Goal: Task Accomplishment & Management: Complete application form

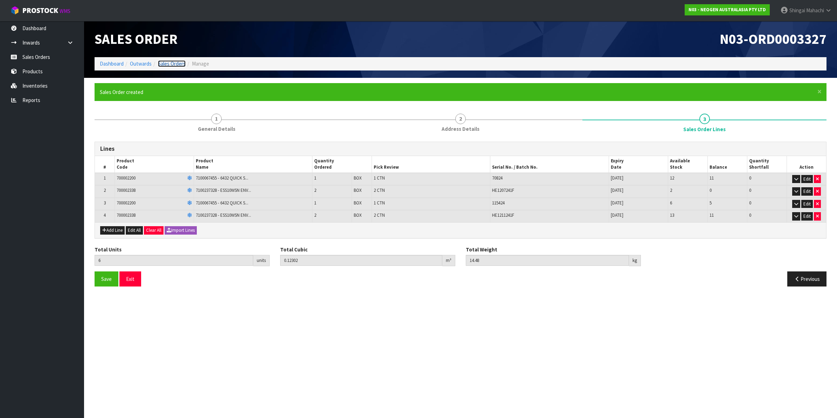
click at [169, 65] on link "Sales Orders" at bounding box center [172, 63] width 28 height 7
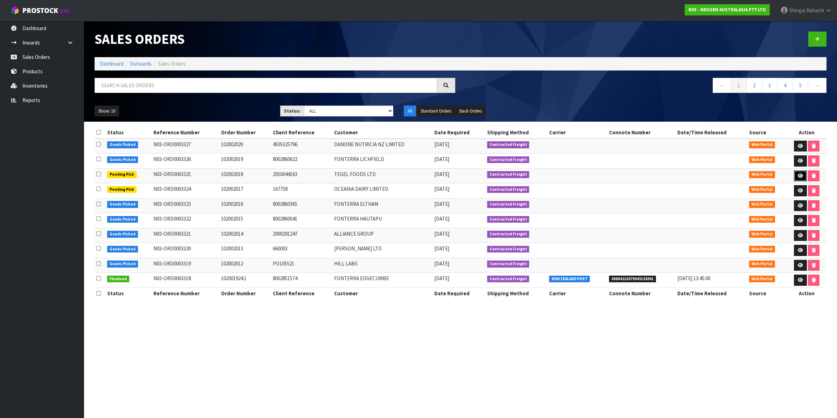
click at [798, 175] on icon at bounding box center [800, 175] width 5 height 5
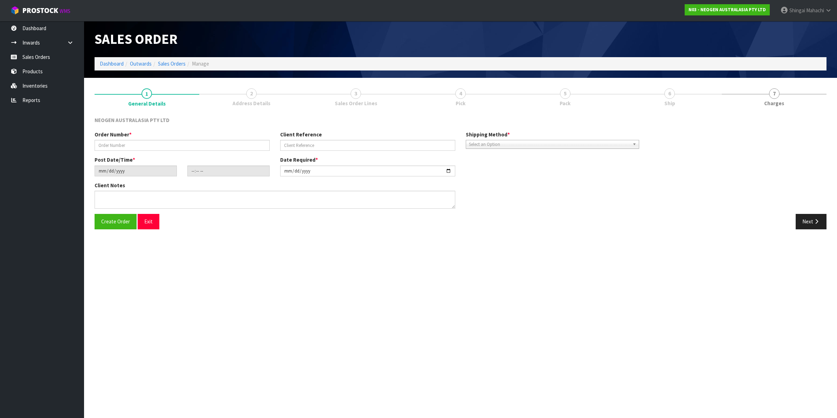
type input "102002018"
type input "2050044163"
type input "[DATE]"
type input "10:36:00.000"
type input "[DATE]"
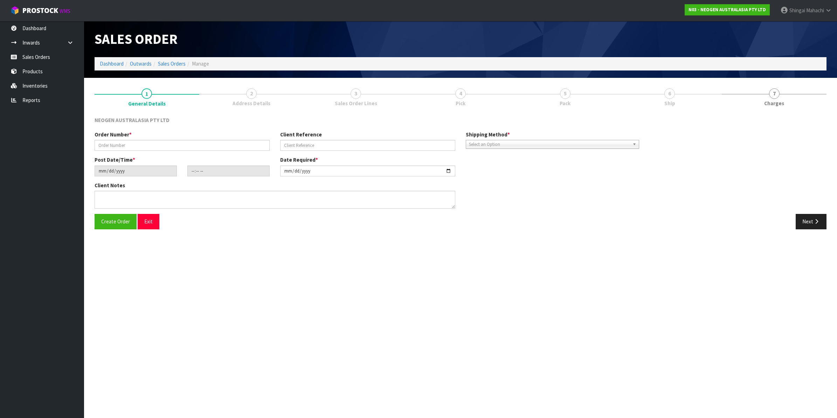
type textarea "ATTN: LABORATORY"
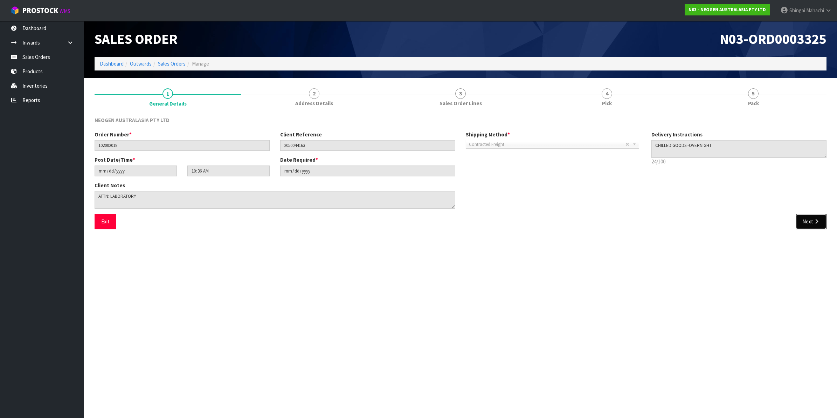
click at [805, 218] on button "Next" at bounding box center [811, 221] width 31 height 15
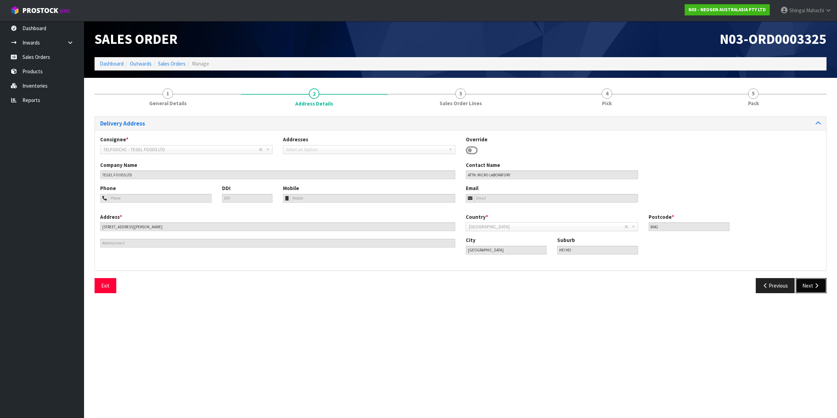
click at [810, 287] on button "Next" at bounding box center [811, 285] width 31 height 15
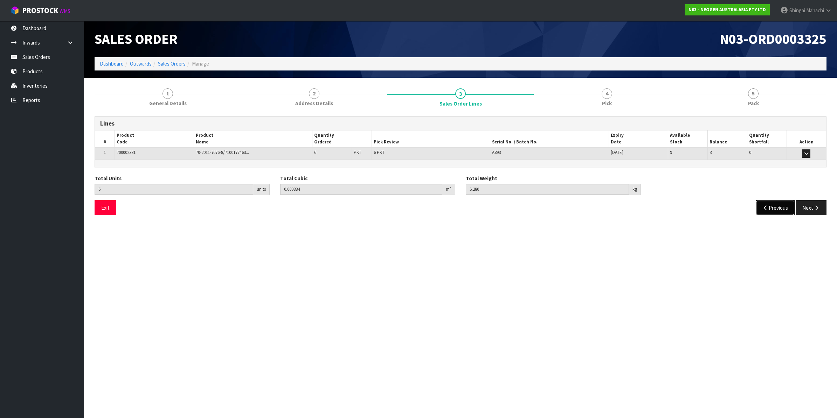
click at [768, 204] on button "Previous" at bounding box center [775, 207] width 39 height 15
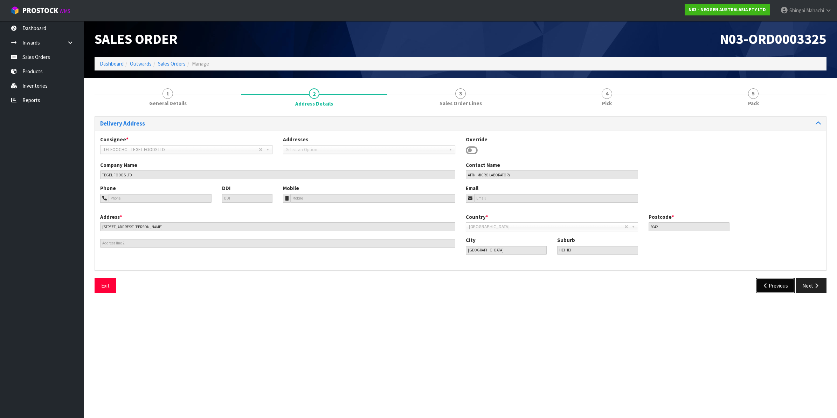
click at [768, 286] on button "Previous" at bounding box center [775, 285] width 39 height 15
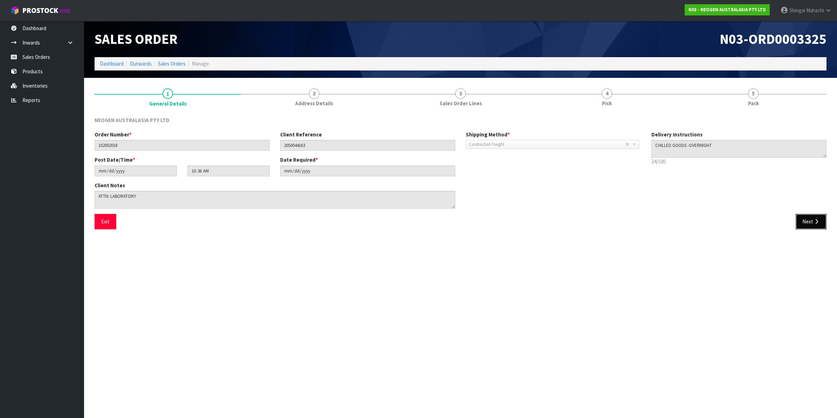
click at [818, 216] on button "Next" at bounding box center [811, 221] width 31 height 15
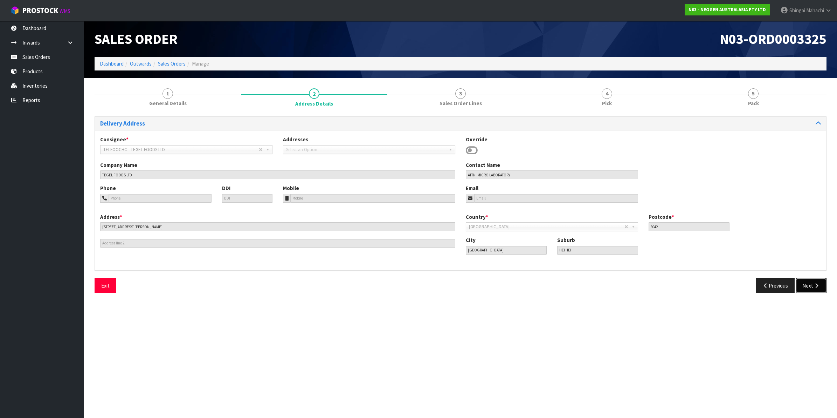
click at [817, 283] on icon "button" at bounding box center [816, 285] width 7 height 5
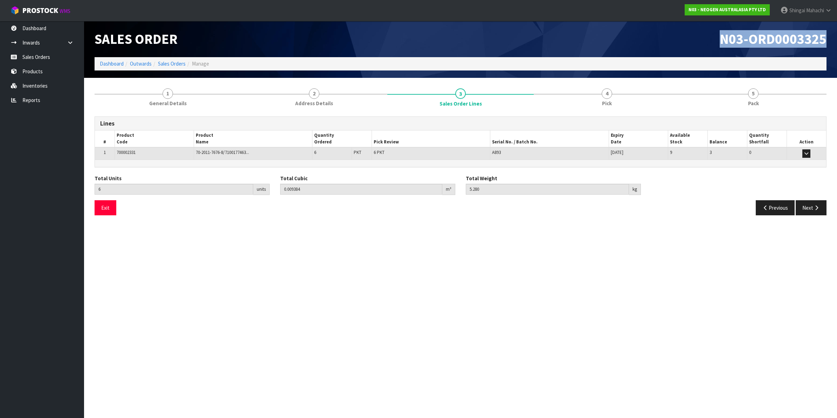
drag, startPoint x: 722, startPoint y: 39, endPoint x: 829, endPoint y: 40, distance: 106.8
click at [829, 40] on div "N03-ORD0003325" at bounding box center [646, 39] width 371 height 36
copy span "N03-ORD0003325"
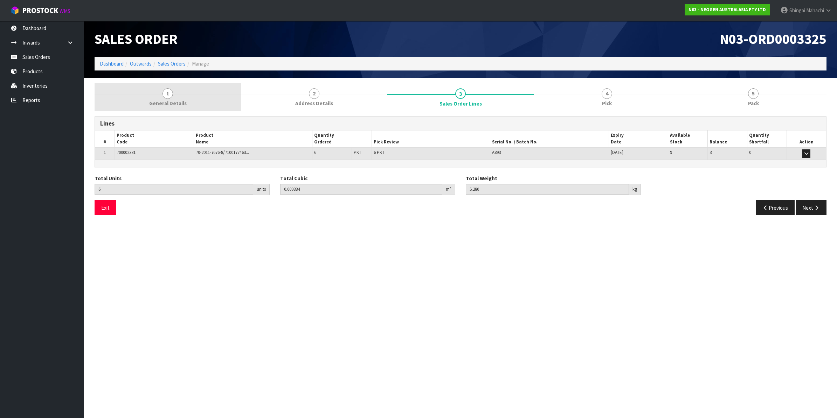
click at [169, 99] on link "1 General Details" at bounding box center [168, 97] width 146 height 28
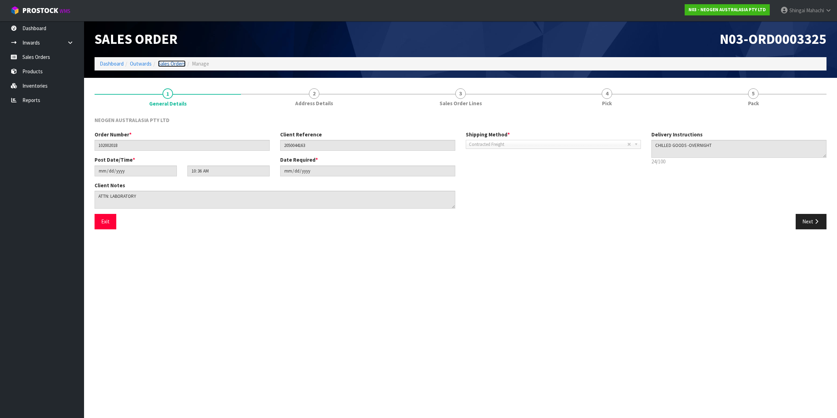
click at [171, 65] on link "Sales Orders" at bounding box center [172, 63] width 28 height 7
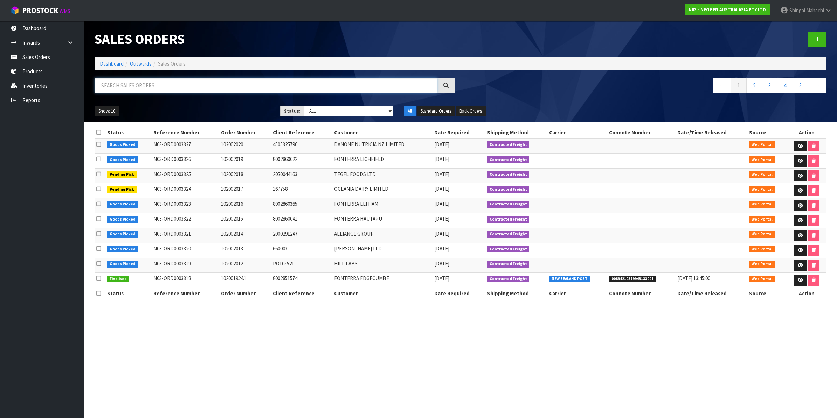
click at [151, 88] on input "text" at bounding box center [266, 85] width 343 height 15
type input "S"
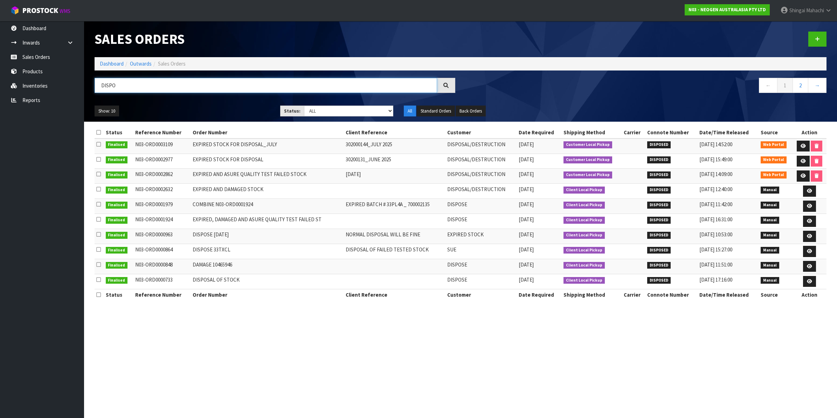
type input "DISPO"
click at [819, 37] on icon at bounding box center [817, 38] width 5 height 5
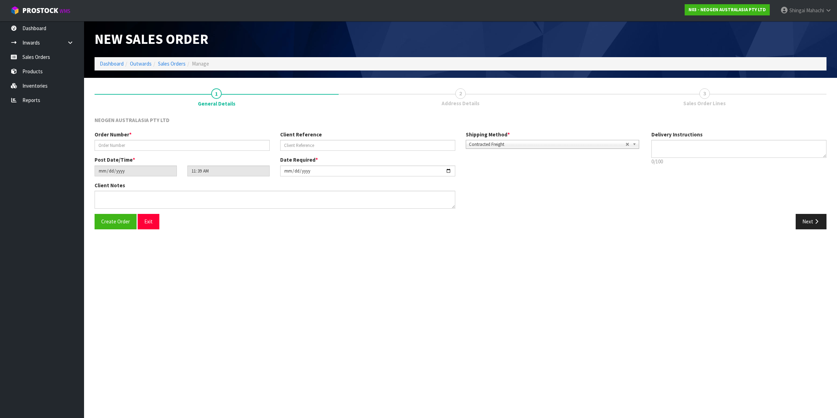
type textarea "CHILLED GOODS -OVERNIGHT"
click at [122, 145] on input "text" at bounding box center [182, 145] width 175 height 11
type input "EXPIRED AND DAMAGED STOCK FOR DISPOSAL"
click at [298, 144] on input "text" at bounding box center [367, 145] width 175 height 11
type input "302000163-[DATE]"
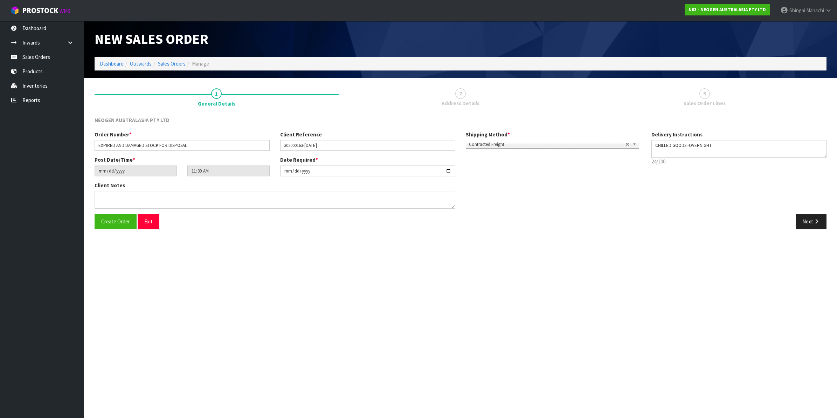
click at [634, 144] on b at bounding box center [636, 144] width 6 height 8
click at [476, 161] on li "Pickup" at bounding box center [553, 164] width 170 height 9
click at [109, 196] on textarea at bounding box center [275, 200] width 361 height 18
type textarea "STOCK FOR DISPOSAL [DATE]"
click at [815, 221] on icon "button" at bounding box center [816, 221] width 7 height 5
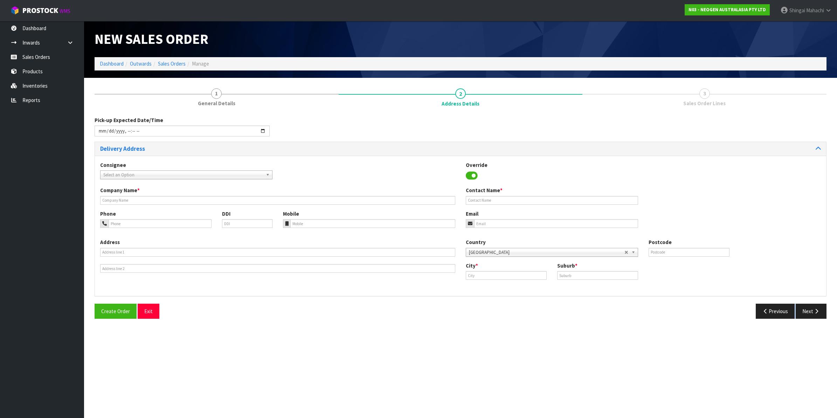
click at [815, 221] on section "New Sales Order Dashboard Outwards Sales Orders Manage New Sales Order Dashboar…" at bounding box center [418, 209] width 837 height 418
click at [767, 309] on button "Previous" at bounding box center [775, 310] width 39 height 15
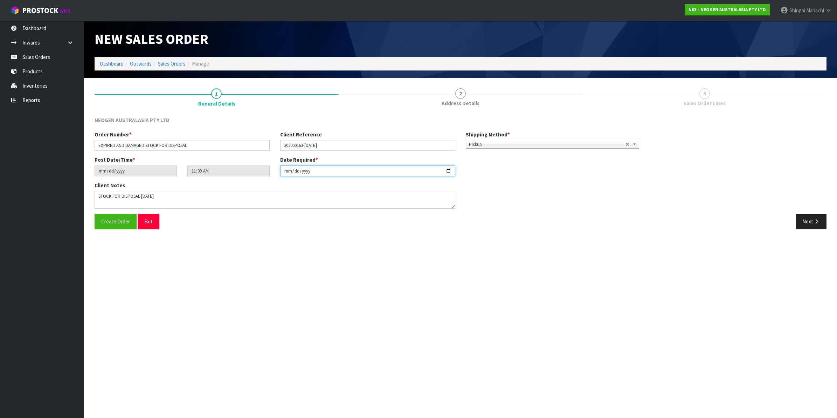
click at [448, 172] on input "[DATE]" at bounding box center [367, 170] width 175 height 11
type input "[DATE]"
click at [802, 222] on button "Next" at bounding box center [811, 221] width 31 height 15
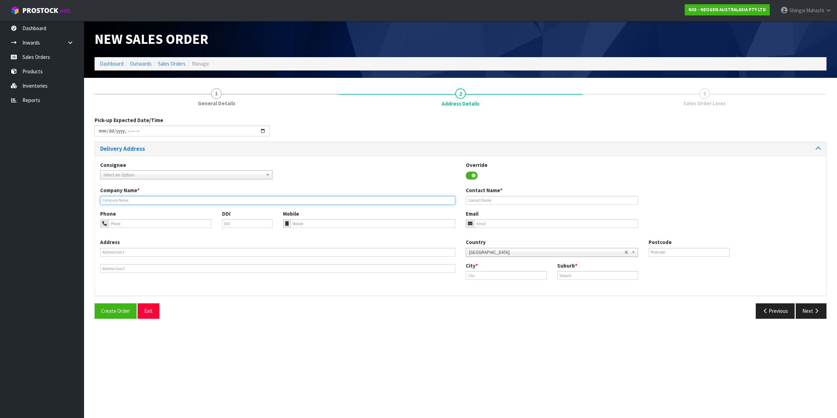
click at [123, 197] on input "text" at bounding box center [277, 200] width 355 height 9
type input "NEOGEN AUSTRALASIA PYTY LIMITED"
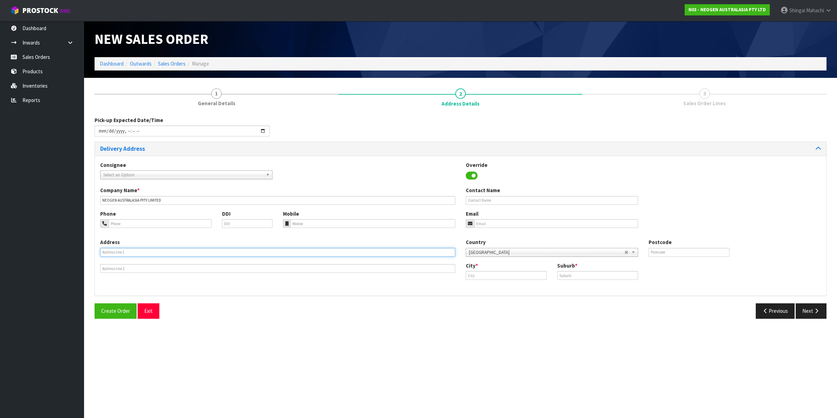
click at [120, 249] on input "text" at bounding box center [277, 252] width 355 height 9
type input "DISPOSAL"
click at [481, 276] on input "text" at bounding box center [506, 275] width 81 height 9
click at [470, 277] on input "disposal" at bounding box center [506, 275] width 81 height 9
type input "Disposal"
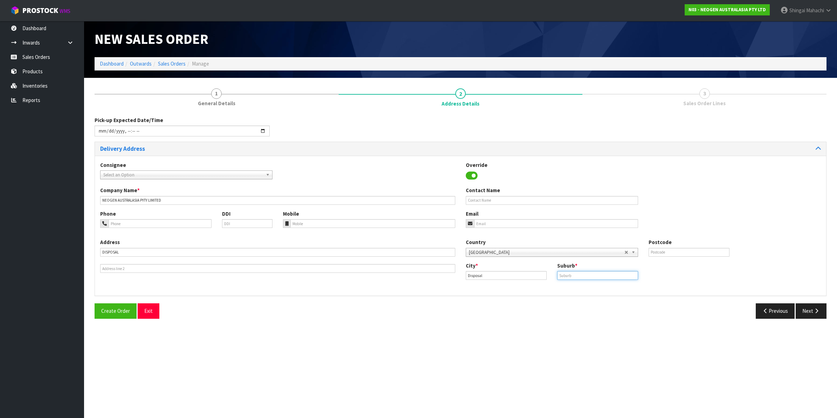
click at [570, 272] on input "text" at bounding box center [597, 275] width 81 height 9
type input "DISPOSE"
click at [482, 274] on input "Disposal" at bounding box center [506, 275] width 81 height 9
type input "Dispose"
click at [810, 311] on button "Next" at bounding box center [811, 310] width 31 height 15
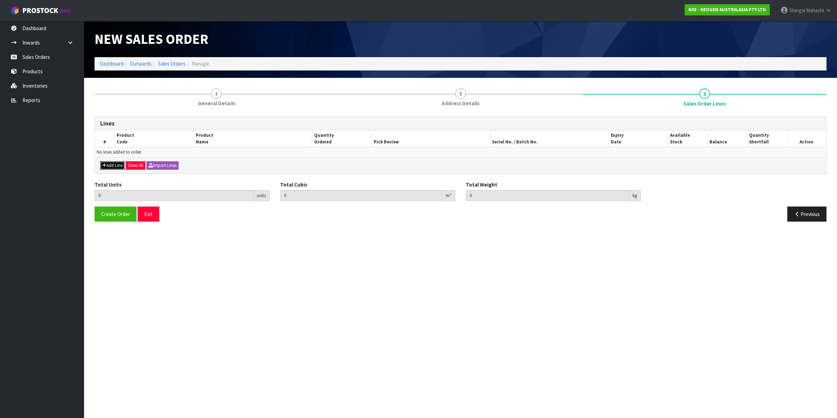
click at [116, 165] on button "Add Line" at bounding box center [112, 165] width 25 height 8
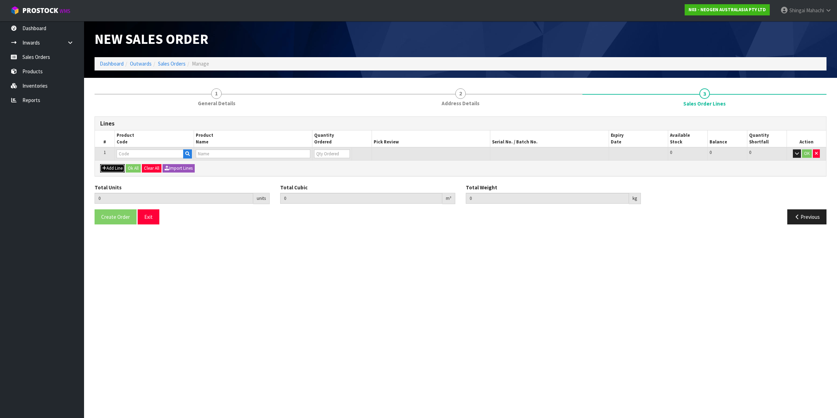
click at [117, 166] on button "Add Line" at bounding box center [112, 168] width 25 height 8
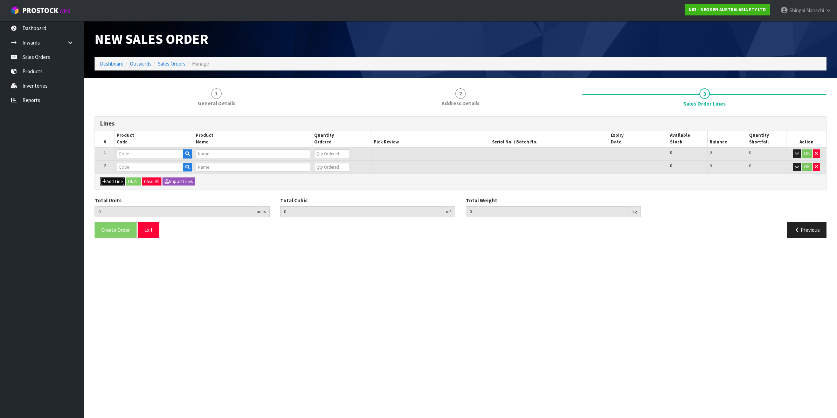
click at [117, 181] on button "Add Line" at bounding box center [112, 181] width 25 height 8
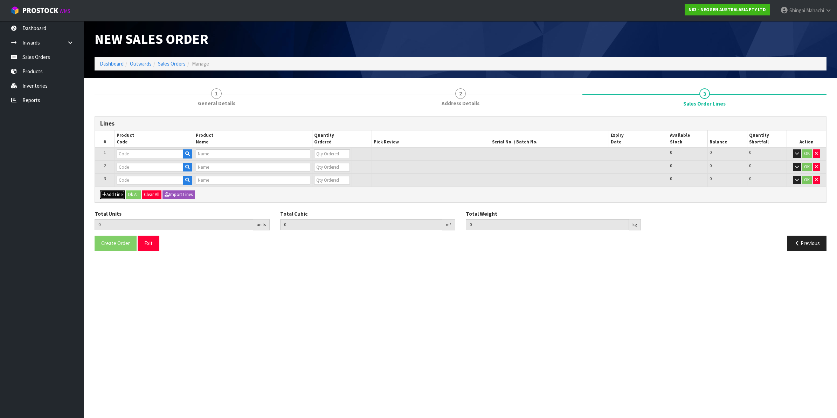
click at [115, 194] on button "Add Line" at bounding box center [112, 194] width 25 height 8
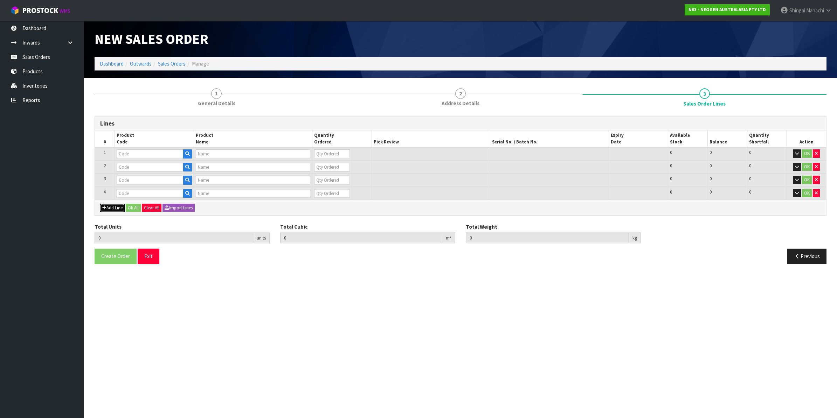
click at [114, 205] on button "Add Line" at bounding box center [112, 208] width 25 height 8
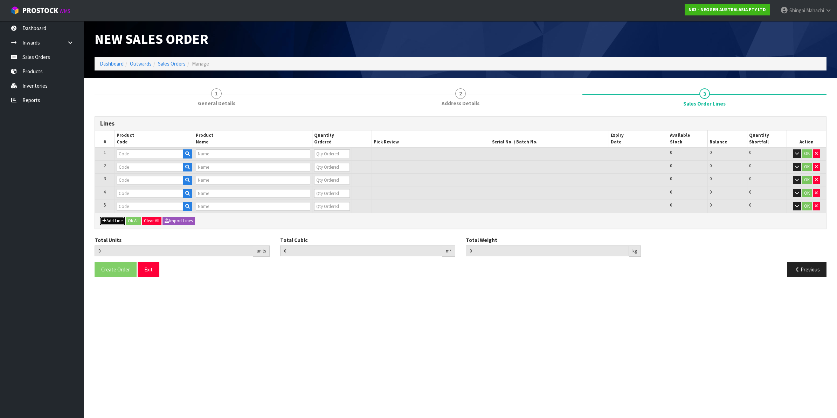
click at [111, 218] on button "Add Line" at bounding box center [112, 220] width 25 height 8
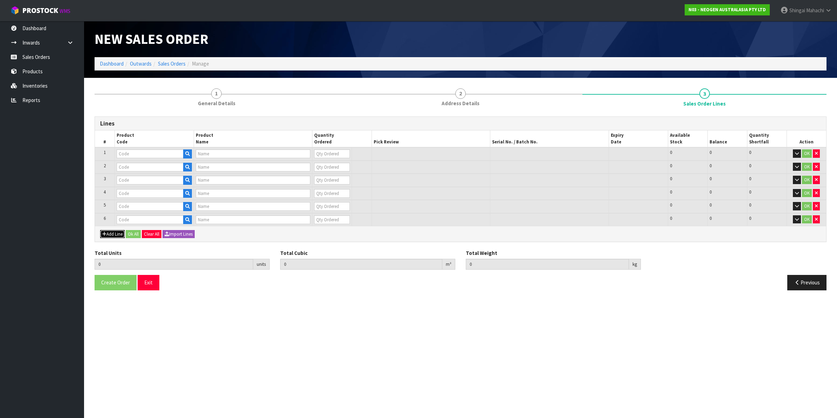
click at [110, 232] on button "Add Line" at bounding box center [112, 234] width 25 height 8
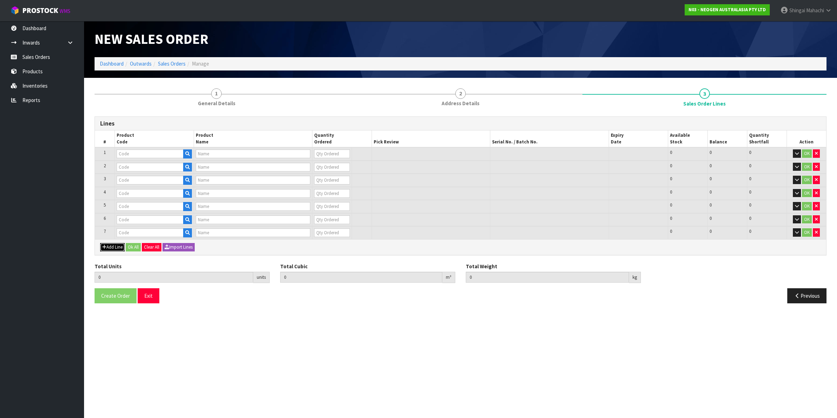
click at [109, 247] on button "Add Line" at bounding box center [112, 247] width 25 height 8
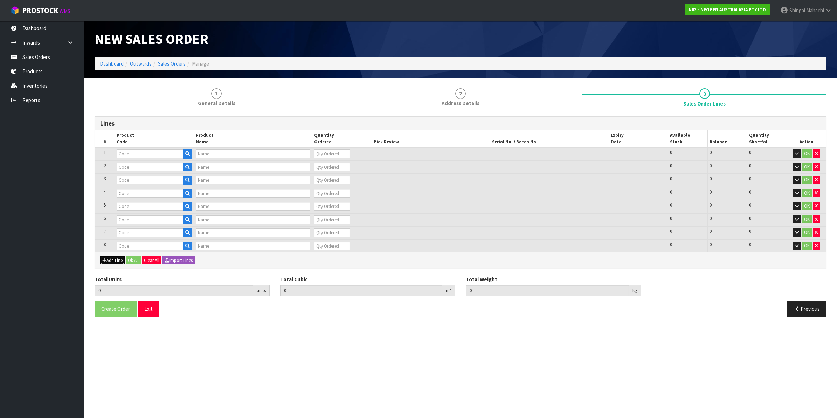
click at [111, 260] on button "Add Line" at bounding box center [112, 260] width 25 height 8
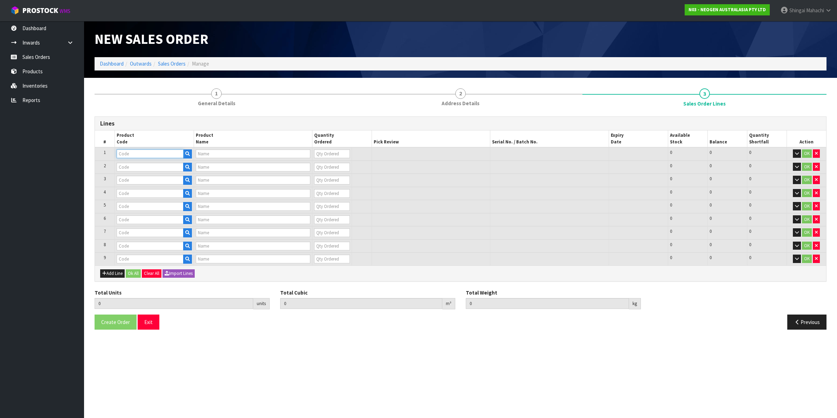
click at [132, 150] on input "text" at bounding box center [150, 153] width 67 height 9
paste input "700002022"
type input "700002022"
type input "7000034524 - 7000034524 3000DPQCOG MLS DAIRY SCREEN KIT"
type input "0"
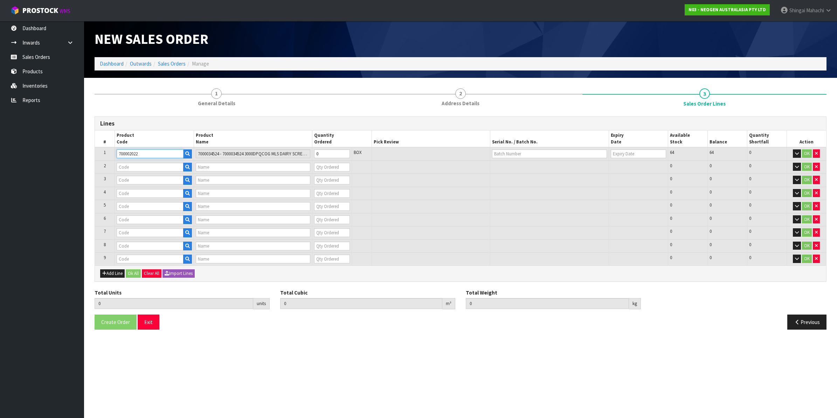
type input "700002022"
click at [134, 165] on input "text" at bounding box center [150, 167] width 67 height 9
paste input "700002022"
type input "700002022"
type input "7000034524 - 7000034524 3000DPQCOG MLS DAIRY SCREEN KIT"
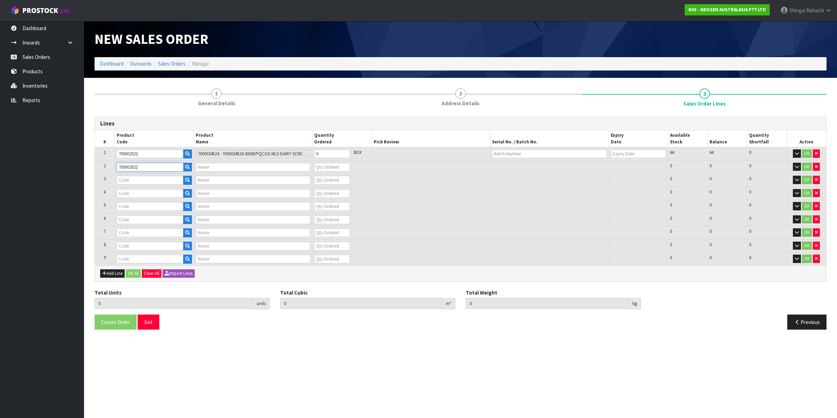
type input "0"
type input "700002022"
click at [138, 180] on input "text" at bounding box center [150, 179] width 67 height 9
paste input "700002101"
type input "700002101"
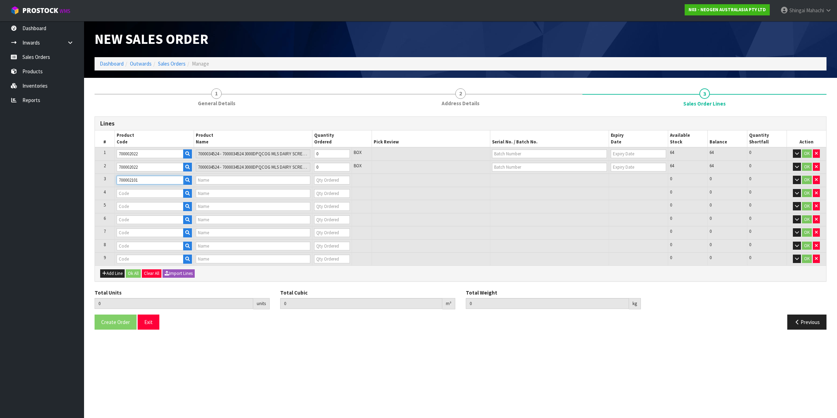
type input "7100004522 - ATP10 CLEAN TRACE SURFACE POS CONTROL"
type input "0"
type input "700002101"
click at [143, 193] on input "text" at bounding box center [150, 193] width 67 height 9
paste input "700002101"
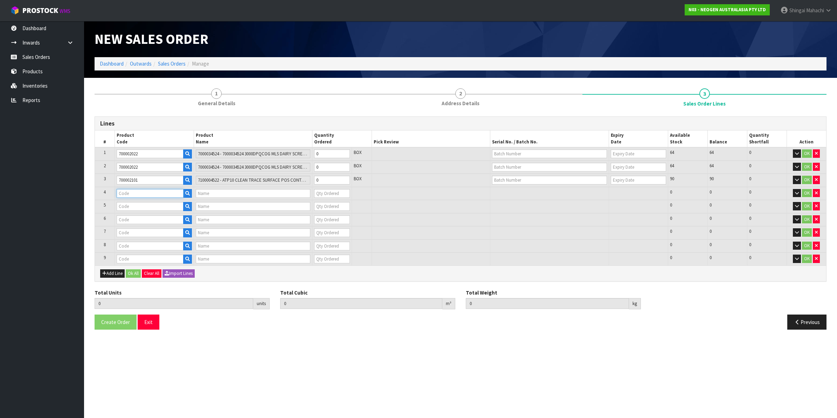
type input "700002101"
type input "7100004522 - ATP10 CLEAN TRACE SURFACE POS CONTROL"
type input "0"
type input "700002101"
click at [136, 206] on input "text" at bounding box center [150, 206] width 67 height 9
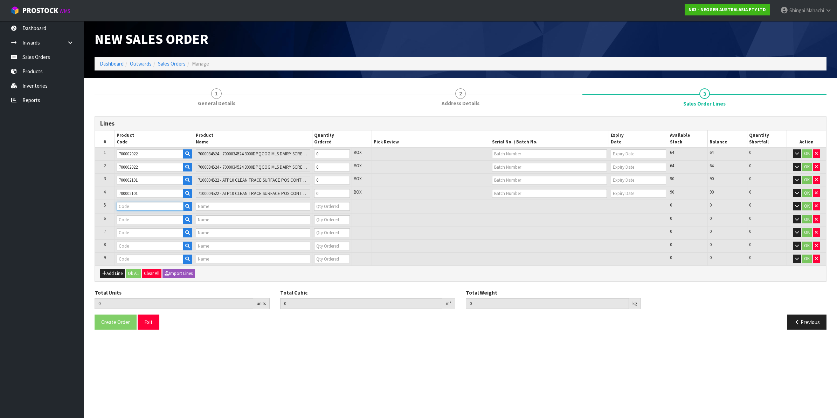
paste input "700002101"
type input "700002101"
type input "7100004522 - ATP10 CLEAN TRACE SURFACE POS CONTROL"
type input "0"
type input "700002101"
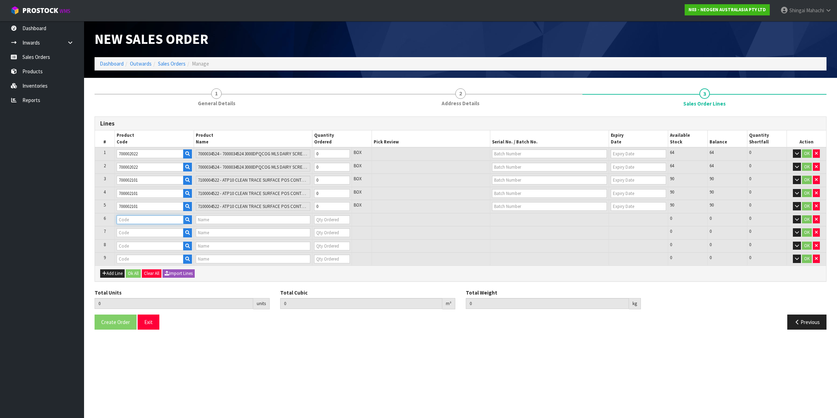
click at [141, 215] on input "text" at bounding box center [150, 219] width 67 height 9
click at [132, 219] on input "text" at bounding box center [150, 219] width 67 height 9
paste input "700002303"
type input "700002303"
type input "7100151336 - L25CHW CASHEW RAPID LFD 25 TESTS/KIT"
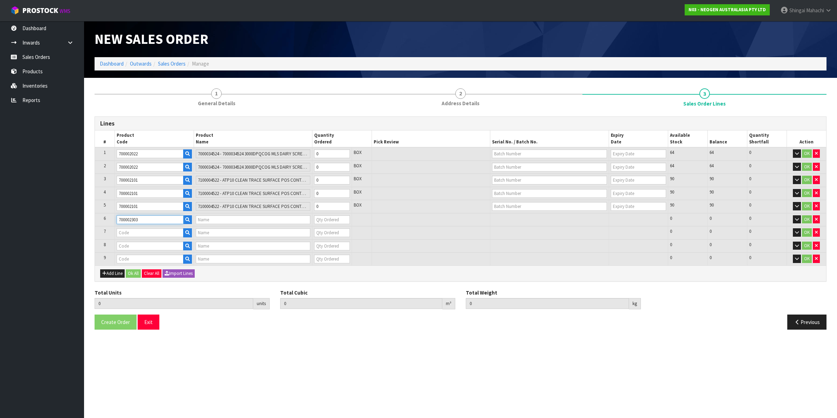
type input "0"
type input "700002303"
click at [130, 232] on input "text" at bounding box center [150, 232] width 67 height 9
paste input "700002230"
type input "700002230"
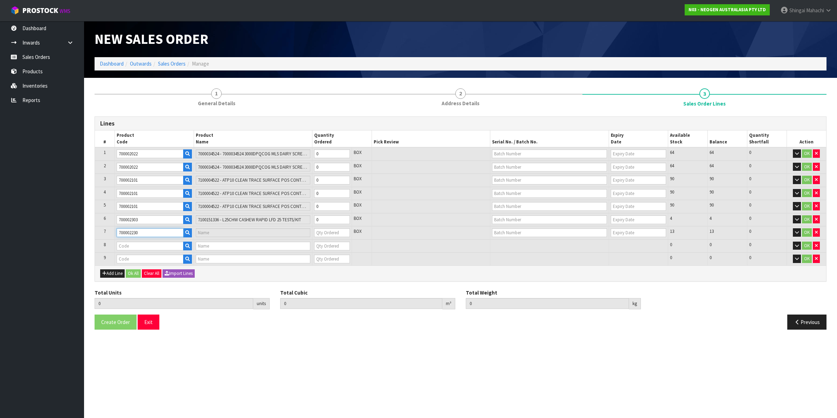
type input "7100090291 - 6490 PETRIFILM STAPH EXPRS CT 50/CS"
type input "0"
type input "700002230"
click at [128, 247] on input "text" at bounding box center [150, 245] width 67 height 9
click at [135, 246] on input "text" at bounding box center [150, 245] width 67 height 9
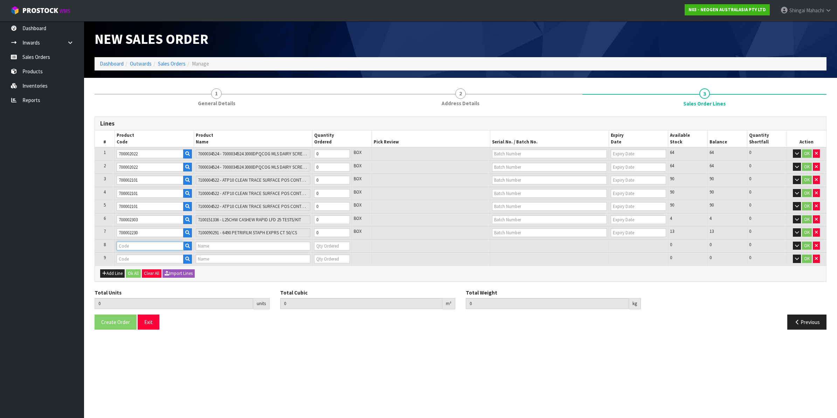
paste input "700006852"
type input "700006852"
type input "DPWS9 DILUENT PWS (9ML 400/BOX) LABEL - IN VITRO ONLY"
type input "0"
type input "700006852"
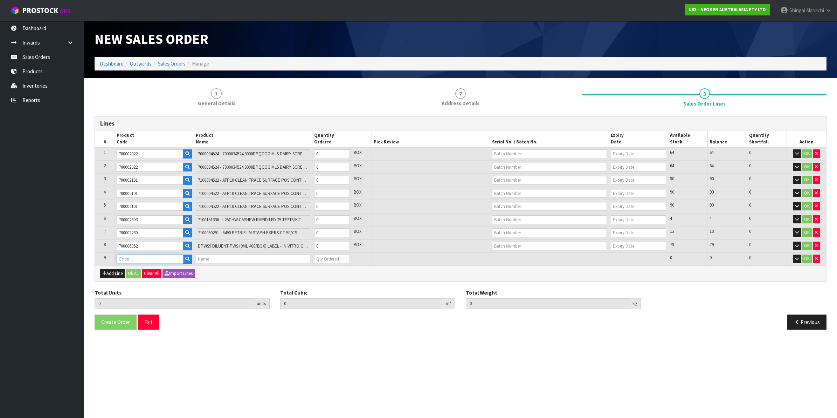
click at [147, 256] on input "text" at bounding box center [150, 258] width 67 height 9
paste input "700002120"
type input "700002120"
type input "0.000000"
type input "0.000"
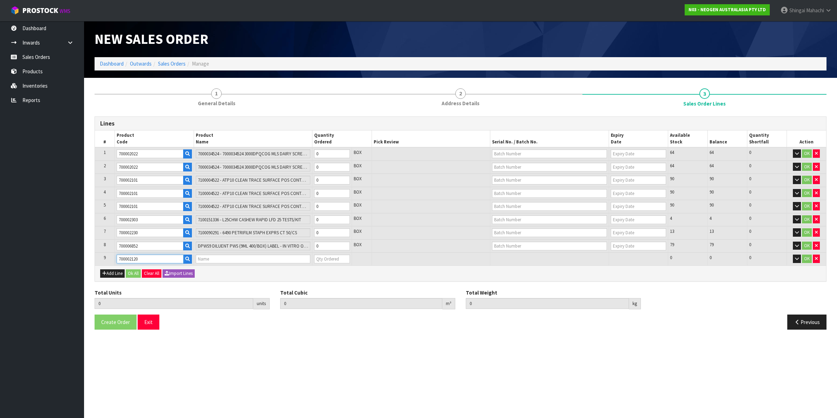
type input "7100039374 - 6406 PETRIFILM AEROBIC CT PLT 1000EA/CS"
type input "0"
type input "700002120"
click at [300, 154] on tr "1 700002022 7000034524 - 7000034524 3000DPQCOG MLS DAIRY SCREEN KIT 0 BOX 64 64…" at bounding box center [460, 153] width 731 height 13
type input "2"
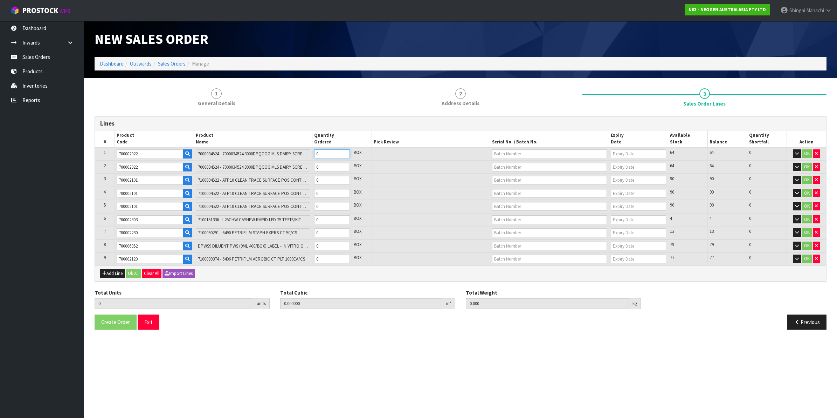
type input "0.049248"
type input "7.16"
type input "2"
click at [299, 165] on tr "2 700002022 7000034524 - 7000034524 3000DPQCOG MLS DAIRY SCREEN KIT 0 BOX 64 64…" at bounding box center [460, 166] width 731 height 13
type input "8"
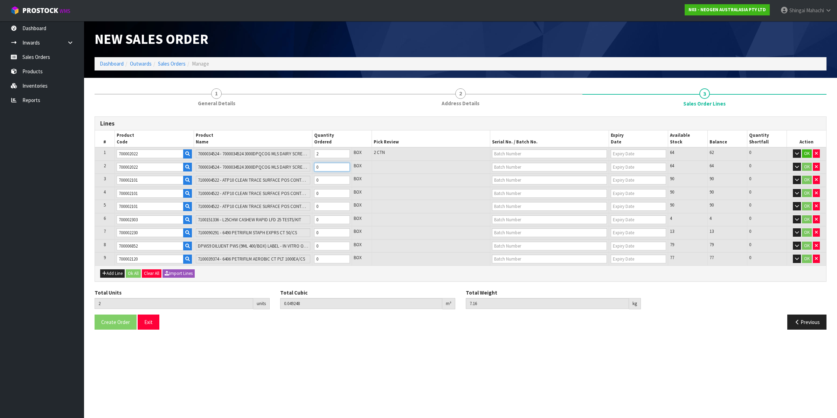
type input "0.196992"
type input "28.64"
type input "6"
drag, startPoint x: 324, startPoint y: 181, endPoint x: 312, endPoint y: 181, distance: 12.3
click at [312, 181] on td "0" at bounding box center [332, 179] width 40 height 13
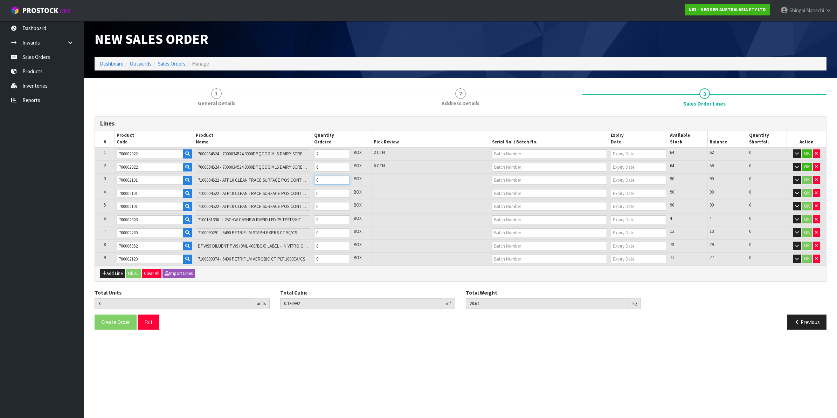
type input "9"
type input "0.197888"
type input "28.74"
type input "1"
drag, startPoint x: 326, startPoint y: 195, endPoint x: 312, endPoint y: 194, distance: 14.0
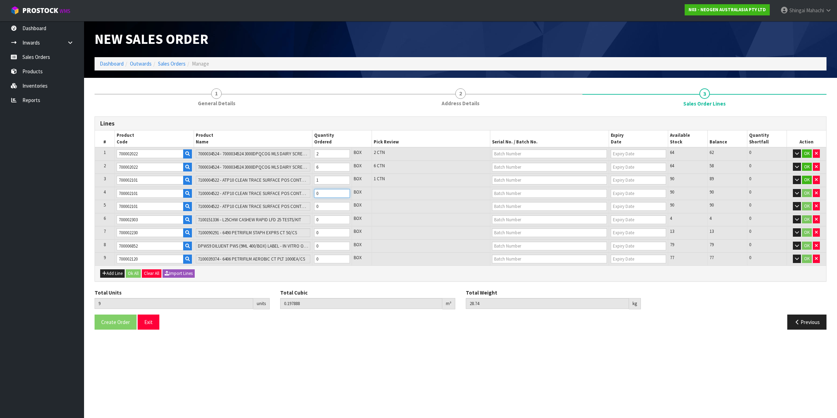
click at [312, 194] on td "0" at bounding box center [332, 193] width 40 height 13
type input "10"
type input "0.198784"
type input "28.84"
type input "1"
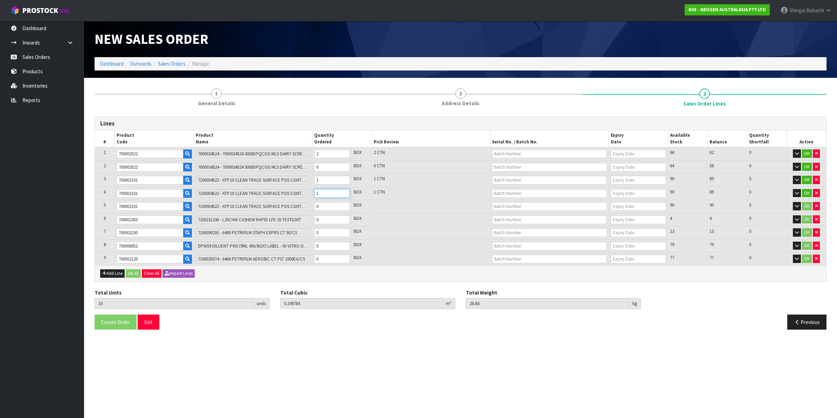
type input "23"
type input "0.210432"
type input "30.14"
type input "14"
click at [302, 204] on tr "5 700002101 7100004522 - ATP10 CLEAN TRACE SURFACE POS CONTROL 0 BOX 90 90 0 OK" at bounding box center [460, 206] width 731 height 13
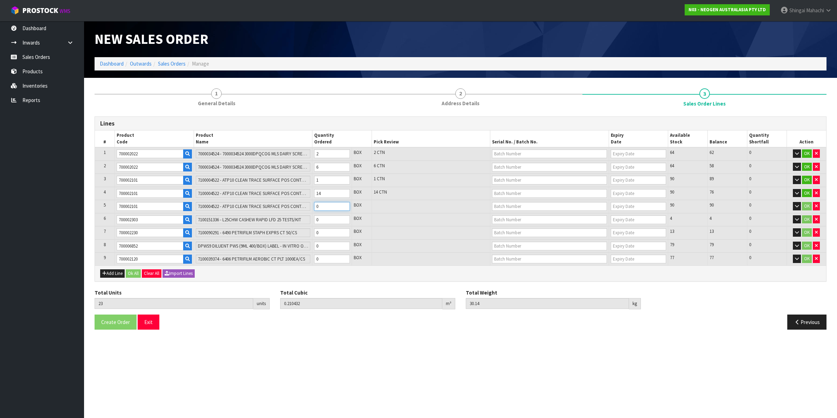
type input "25"
type input "0.212224"
type input "30.34"
type input "2"
type input "48"
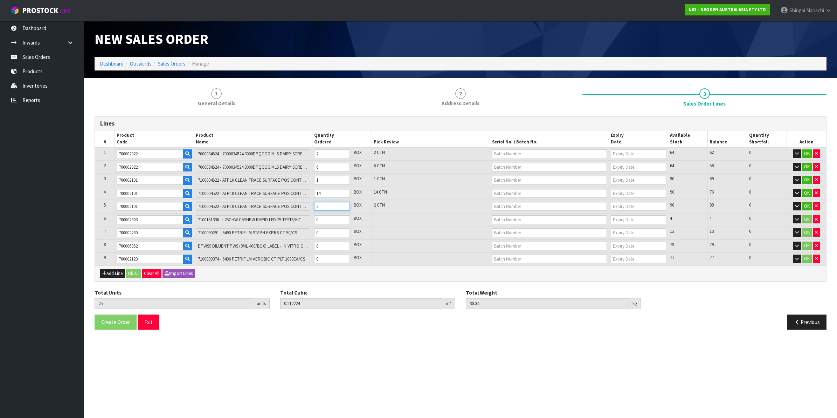
type input "0.232832"
type input "32.64"
type input "25"
click at [296, 218] on tr "6 700002303 7100151336 - L25CHW CASHEW RAPID LFD 25 TESTS/KIT 0 BOX 4 4 0 OK" at bounding box center [460, 219] width 731 height 13
type input "52"
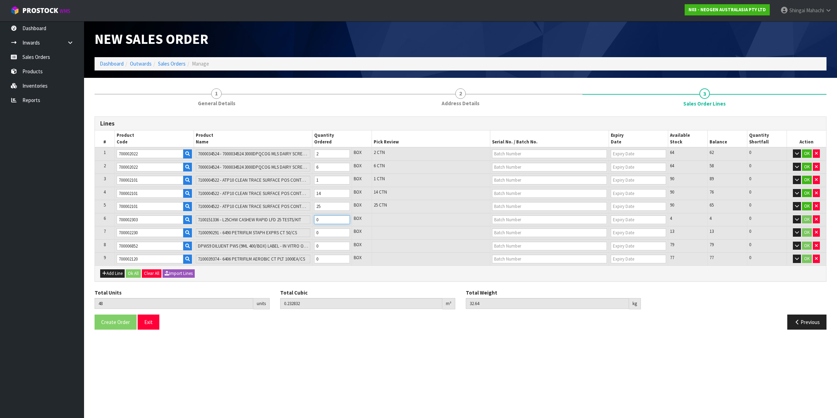
type input "0.243416"
type input "34.24"
type input "4"
click at [300, 232] on tr "7 700002230 7100090291 - 6490 PETRIFILM [MEDICAL_DATA] EXPRS CT 50/CS 0 BOX 13 …" at bounding box center [460, 232] width 731 height 13
type input "59"
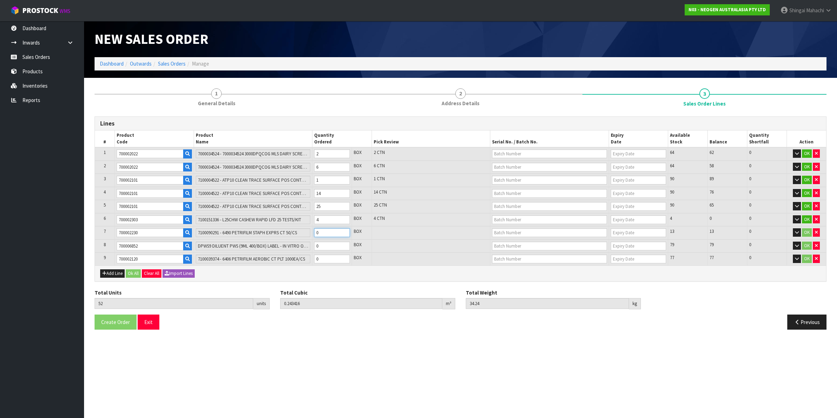
type input "0.252936"
type input "35.64"
type input "7"
click at [289, 246] on tr "8 700006852 DPWS9 DILUENT PWS (9ML 400/BOX) LABEL - IN VITRO ONLY 0 BOX 79 79 0…" at bounding box center [460, 245] width 731 height 13
type input "60"
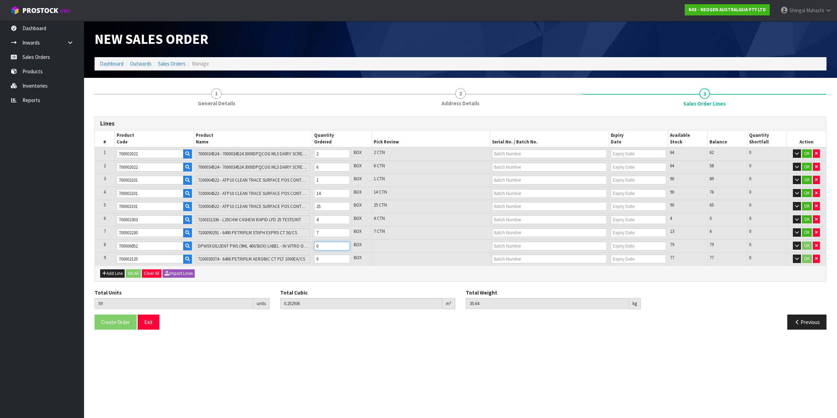
type input "0.289476"
type input "45.08"
type input "1"
click at [302, 260] on tr "9 700002120 7100039374 - 6406 PETRIFILM AEROBIC CT PLT 1000EA/CS 0 BOX 77 77 0 …" at bounding box center [460, 258] width 731 height 13
type input "61"
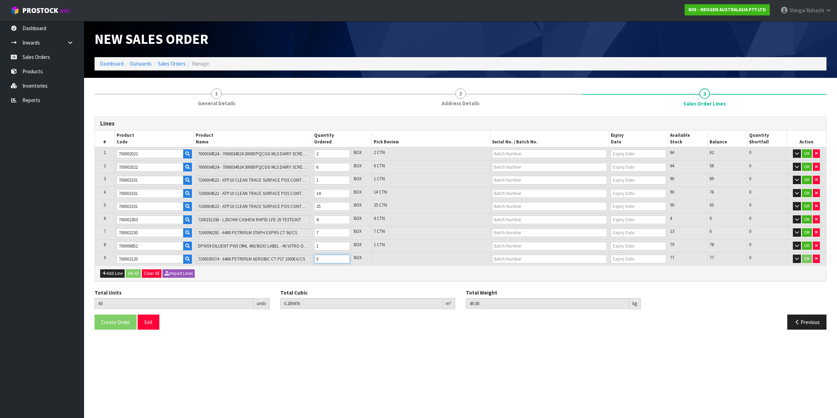
type input "0.296836"
type input "47.08"
type input "1"
click at [541, 153] on input "text" at bounding box center [549, 153] width 115 height 9
click at [531, 164] on link "3000022112" at bounding box center [520, 164] width 55 height 9
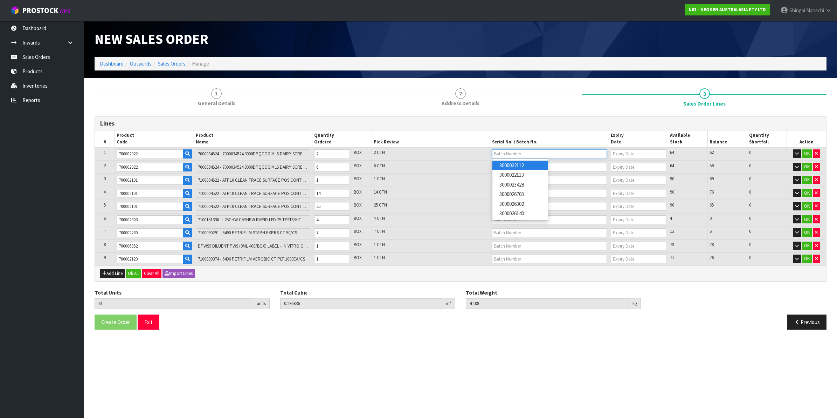
type input "3000022112"
type input "[DATE]"
click at [514, 168] on input "text" at bounding box center [549, 167] width 115 height 9
click at [519, 188] on link "3000022113" at bounding box center [520, 187] width 55 height 9
type input "3000022113"
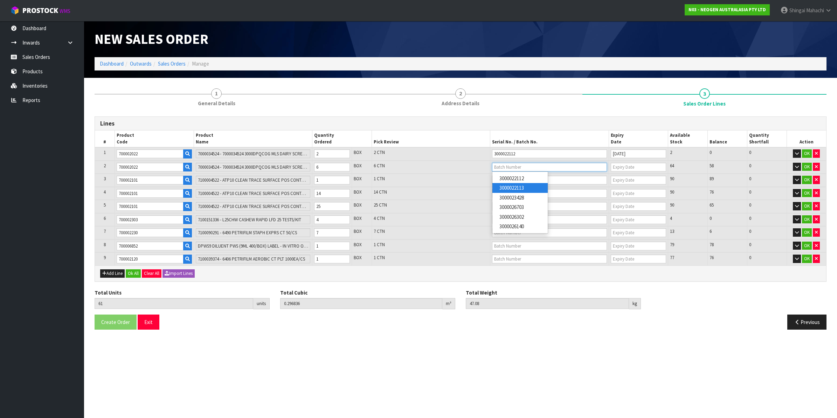
type input "[DATE]"
click at [509, 181] on input "text" at bounding box center [549, 179] width 115 height 9
click at [517, 193] on link "3000021934" at bounding box center [520, 191] width 55 height 9
type input "3000021934"
type input "21/08/2025"
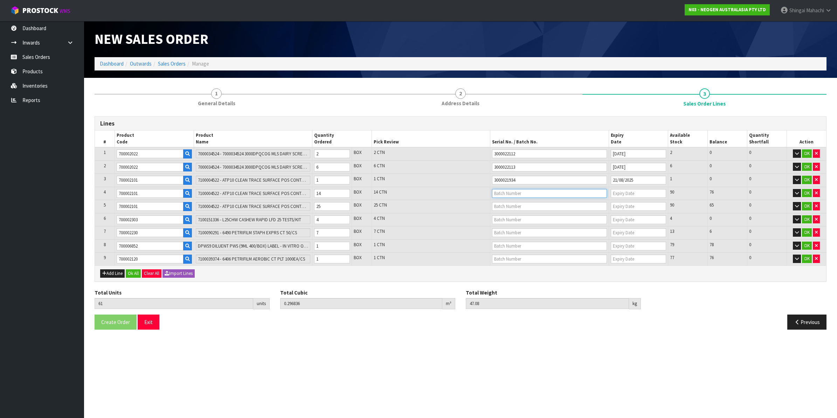
click at [510, 193] on input "text" at bounding box center [549, 193] width 115 height 9
click at [522, 225] on link "3000022132" at bounding box center [520, 223] width 55 height 9
type input "3000022132"
type input "[DATE]"
click at [512, 204] on input "text" at bounding box center [549, 206] width 115 height 9
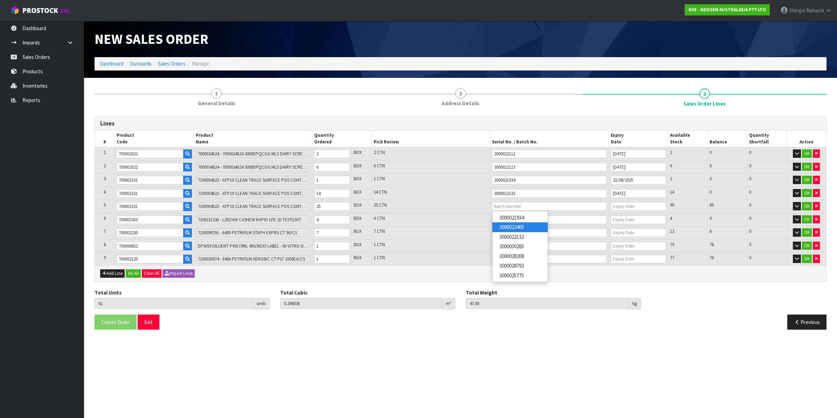
click at [520, 227] on link "3000022405" at bounding box center [520, 226] width 55 height 9
type input "3000022405"
type input "[DATE]"
click at [510, 218] on input "text" at bounding box center [549, 219] width 115 height 9
click at [570, 218] on input "[URL][DOMAIN_NAME]" at bounding box center [549, 219] width 115 height 9
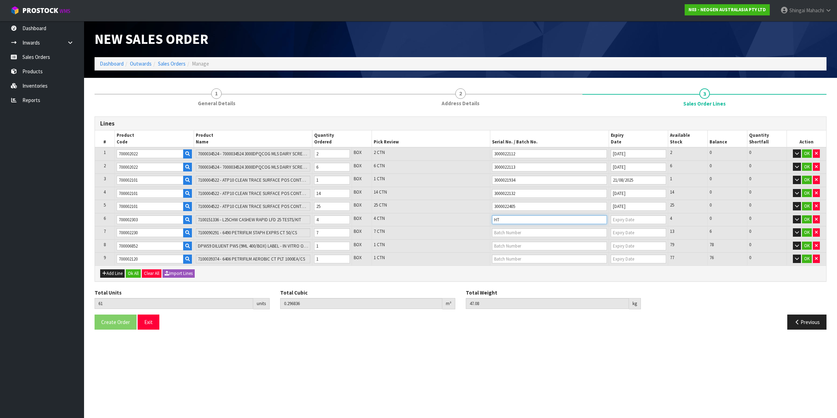
type input "H"
click at [521, 227] on link "CWD9938B" at bounding box center [520, 230] width 55 height 9
type input "CWD9938B"
type input "[DATE]"
click at [509, 232] on input "text" at bounding box center [549, 232] width 115 height 9
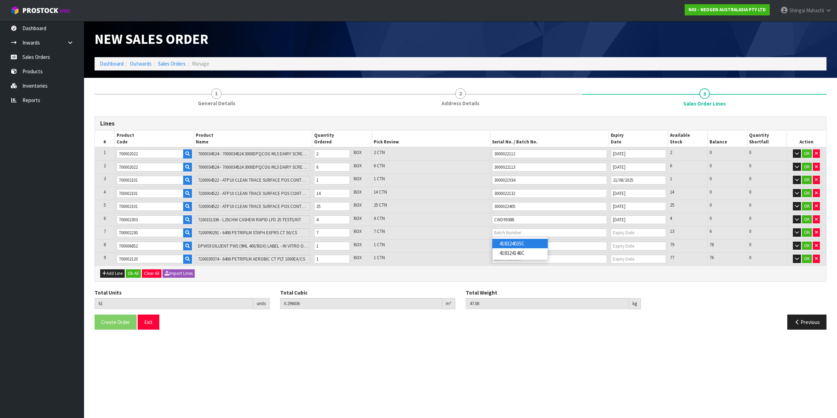
click at [512, 242] on link "418324035C" at bounding box center [520, 243] width 55 height 9
type input "418324035C"
type input "[DATE]"
click at [509, 244] on input "text" at bounding box center [549, 245] width 115 height 9
click at [517, 268] on link "250526M" at bounding box center [520, 265] width 55 height 9
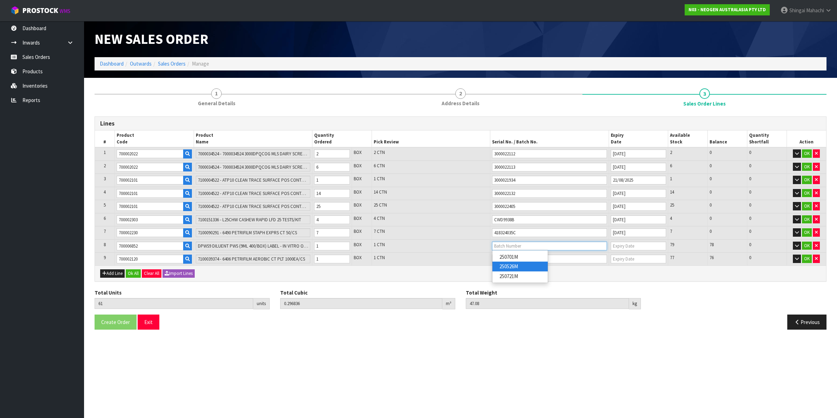
type input "250526M"
type input "[DATE]"
click at [514, 256] on input "text" at bounding box center [549, 258] width 115 height 9
type input "345HEK"
click at [637, 259] on input "text" at bounding box center [638, 258] width 55 height 9
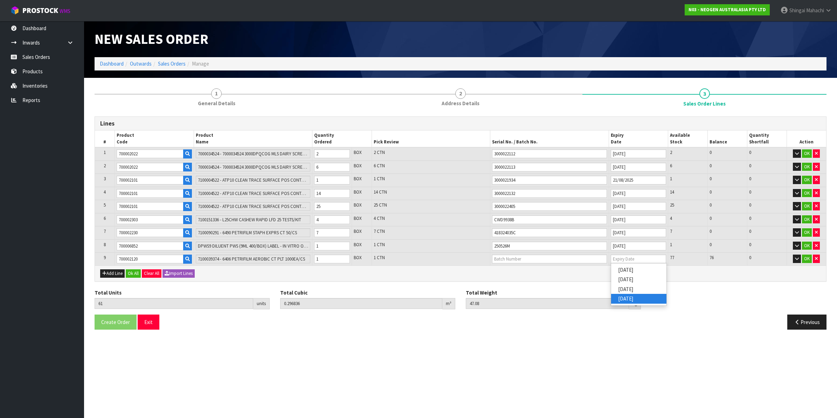
click at [652, 340] on section "New Sales Order Dashboard Outwards Sales Orders Manage New Sales Order Dashboar…" at bounding box center [418, 209] width 837 height 418
click at [803, 323] on button "Previous" at bounding box center [806, 321] width 39 height 15
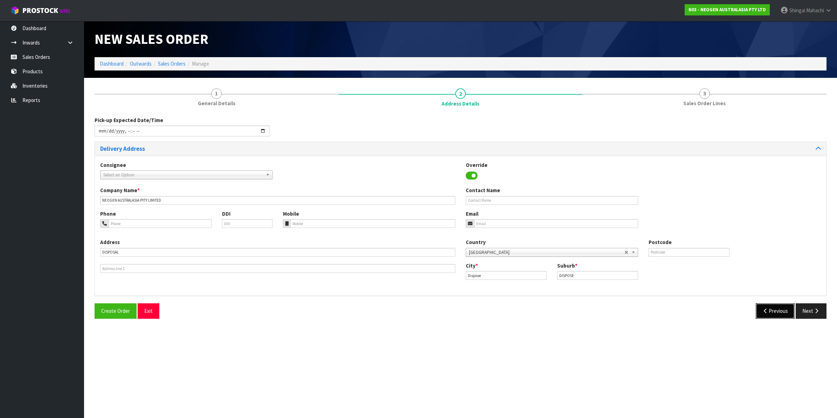
click at [778, 311] on button "Previous" at bounding box center [775, 310] width 39 height 15
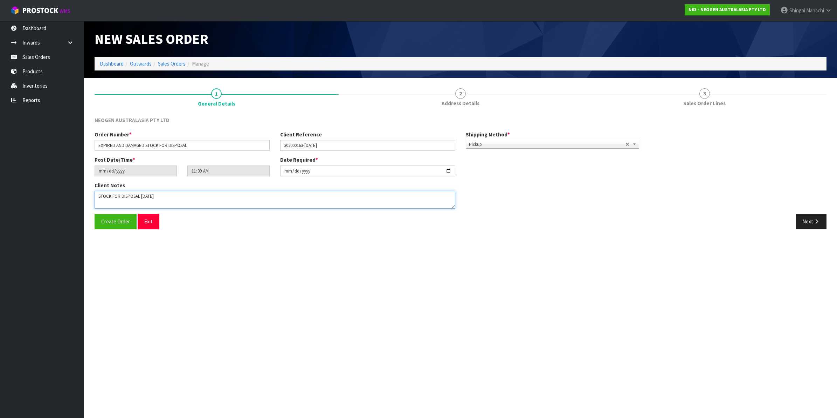
click at [99, 194] on textarea at bounding box center [275, 200] width 361 height 18
click at [225, 195] on textarea at bounding box center [275, 200] width 361 height 18
click at [214, 197] on textarea at bounding box center [275, 200] width 361 height 18
click at [215, 195] on textarea at bounding box center [275, 200] width 361 height 18
type textarea "EXPIRED AND DAMAGED STOCK FOR DISPOSAL [DATE]: LINE 9- PLEASE PICK DAMAGED BOX …"
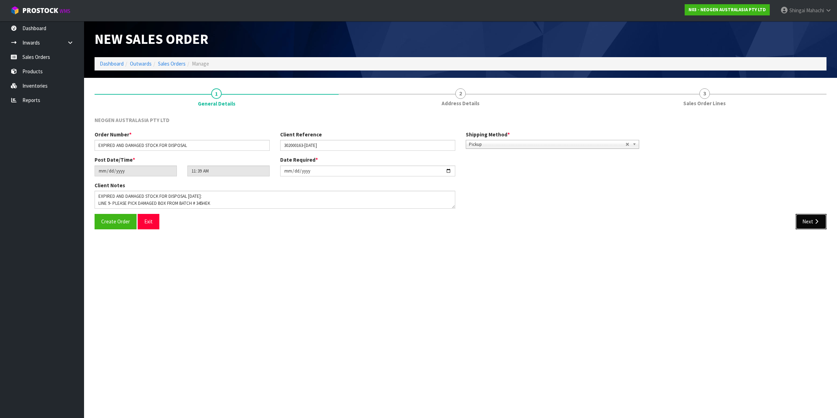
click at [811, 223] on button "Next" at bounding box center [811, 221] width 31 height 15
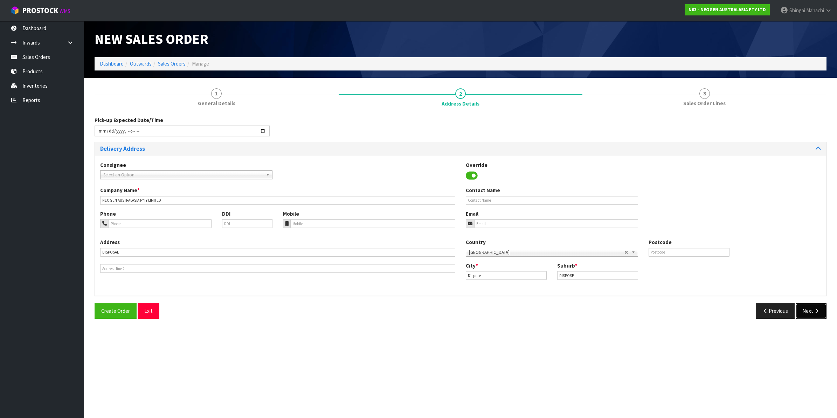
click at [807, 309] on button "Next" at bounding box center [811, 310] width 31 height 15
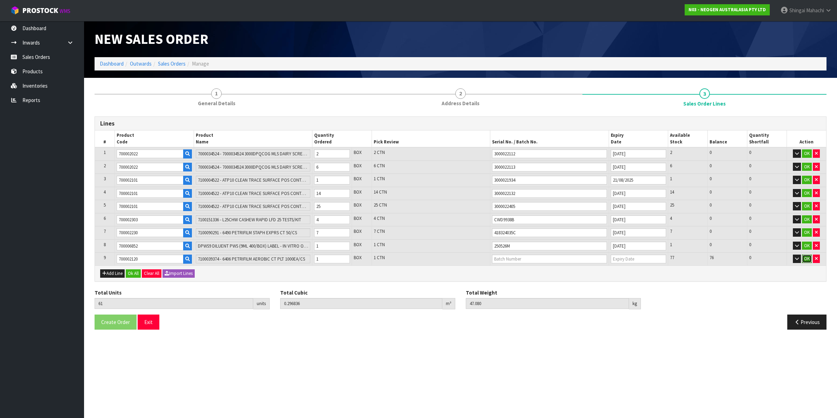
click at [806, 256] on button "OK" at bounding box center [807, 258] width 10 height 8
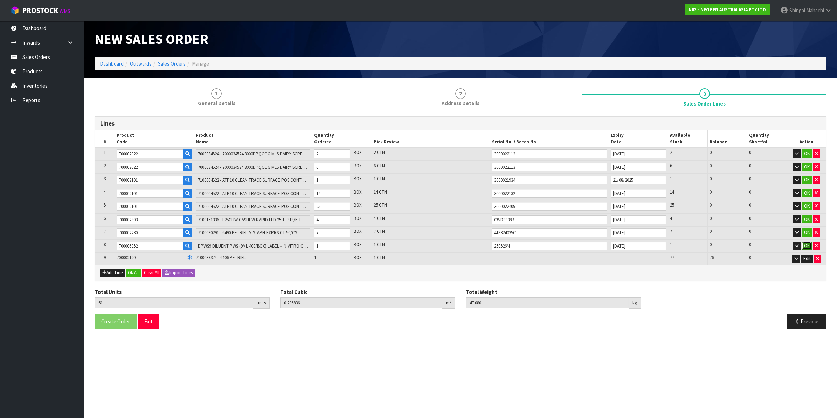
click at [808, 246] on button "OK" at bounding box center [807, 245] width 10 height 8
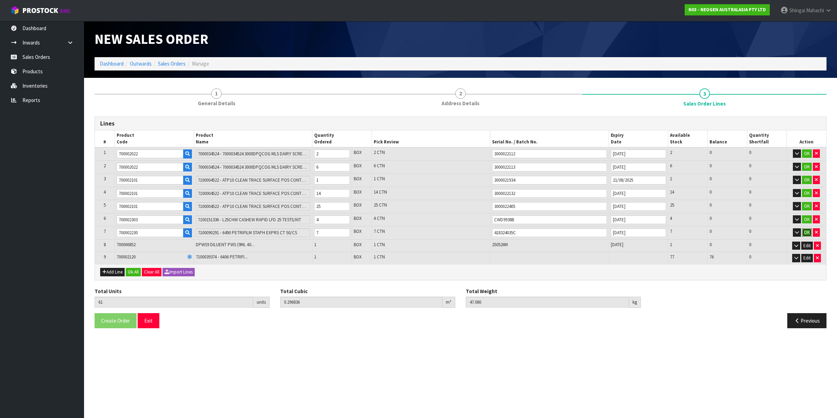
click at [808, 232] on button "OK" at bounding box center [807, 232] width 10 height 8
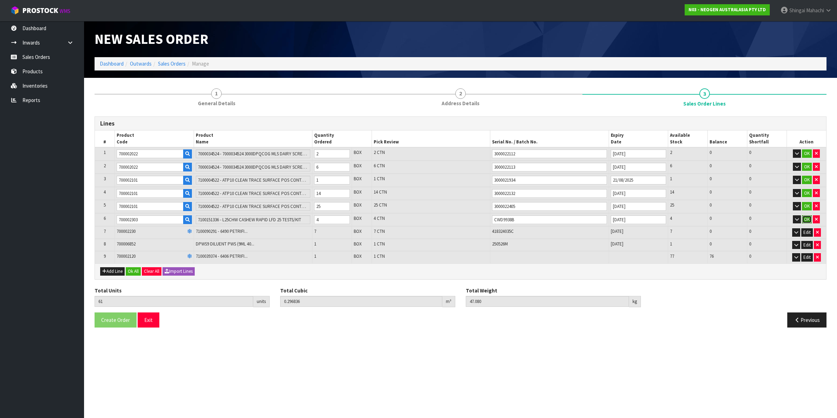
click at [803, 215] on button "OK" at bounding box center [807, 219] width 10 height 8
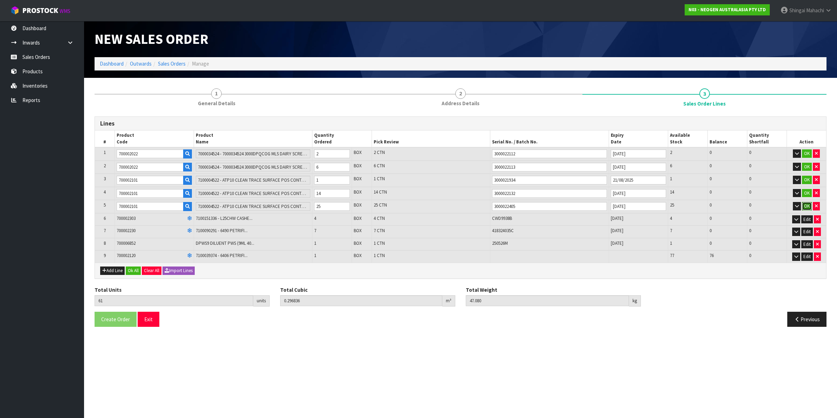
click at [804, 208] on button "OK" at bounding box center [807, 206] width 10 height 8
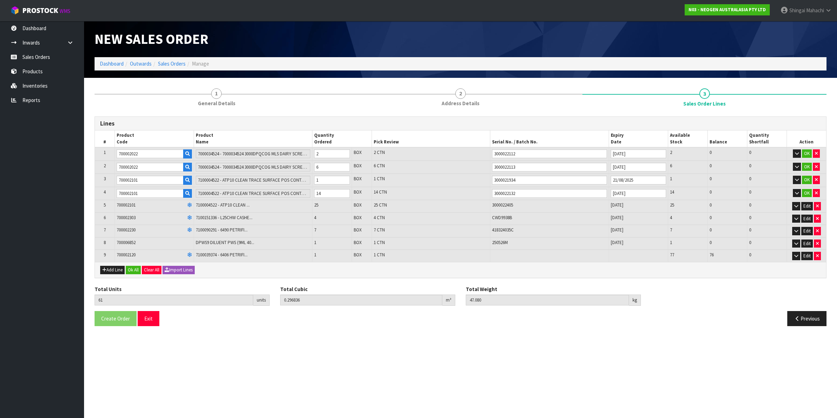
click at [806, 187] on td "OK" at bounding box center [807, 193] width 40 height 13
click at [807, 191] on button "OK" at bounding box center [807, 193] width 10 height 8
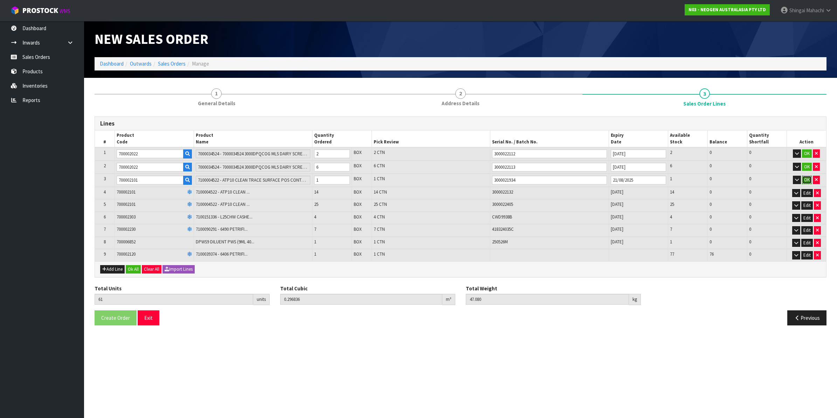
click at [806, 176] on button "OK" at bounding box center [807, 179] width 10 height 8
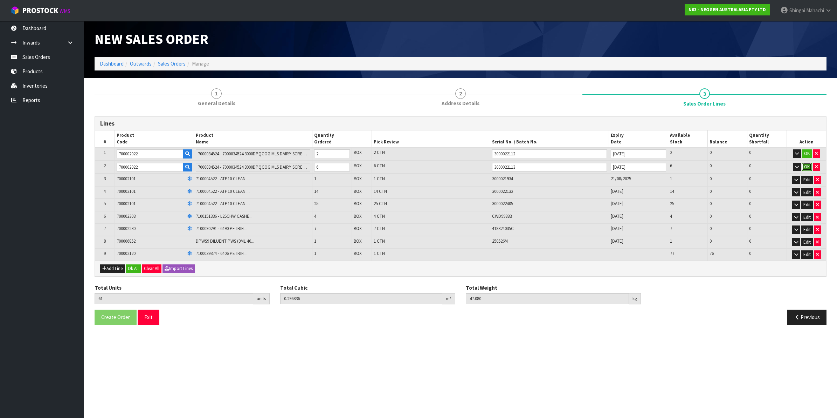
click at [806, 166] on button "OK" at bounding box center [807, 167] width 10 height 8
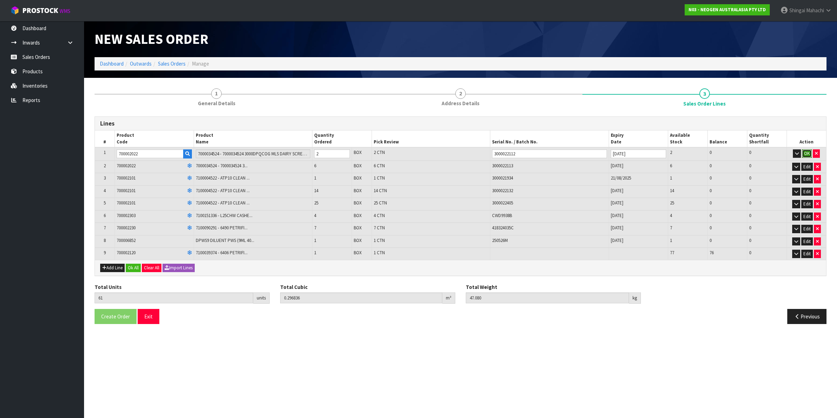
click at [807, 152] on button "OK" at bounding box center [807, 153] width 10 height 8
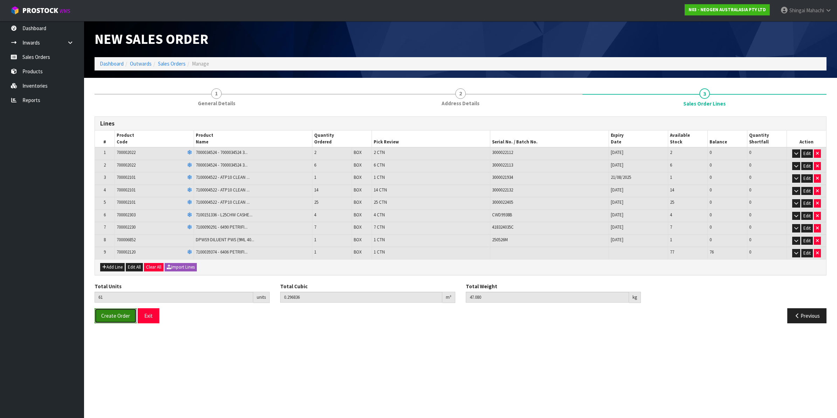
click at [111, 316] on span "Create Order" at bounding box center [115, 315] width 29 height 7
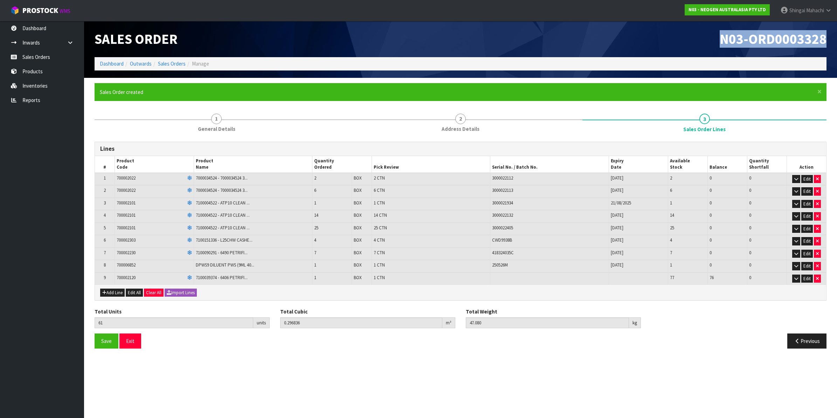
drag, startPoint x: 720, startPoint y: 38, endPoint x: 830, endPoint y: 35, distance: 110.4
click at [830, 35] on div "N03-ORD0003328" at bounding box center [646, 39] width 371 height 36
copy span "N03-ORD0003328"
drag, startPoint x: 758, startPoint y: 38, endPoint x: 623, endPoint y: 50, distance: 136.1
click at [623, 50] on div "N03-ORD0003328" at bounding box center [646, 39] width 371 height 36
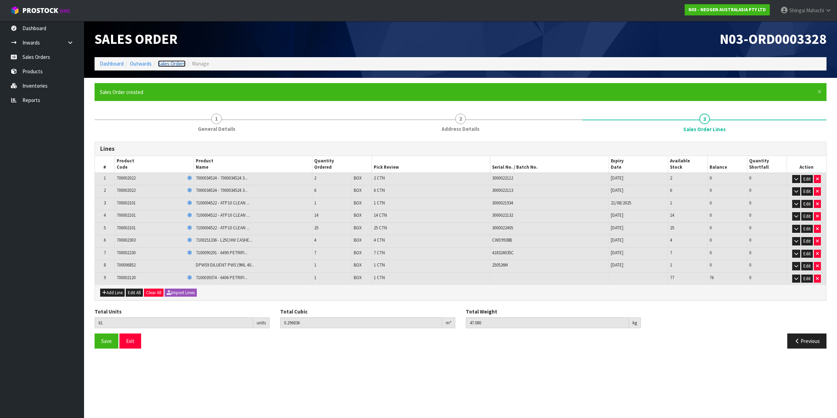
click at [172, 62] on link "Sales Orders" at bounding box center [172, 63] width 28 height 7
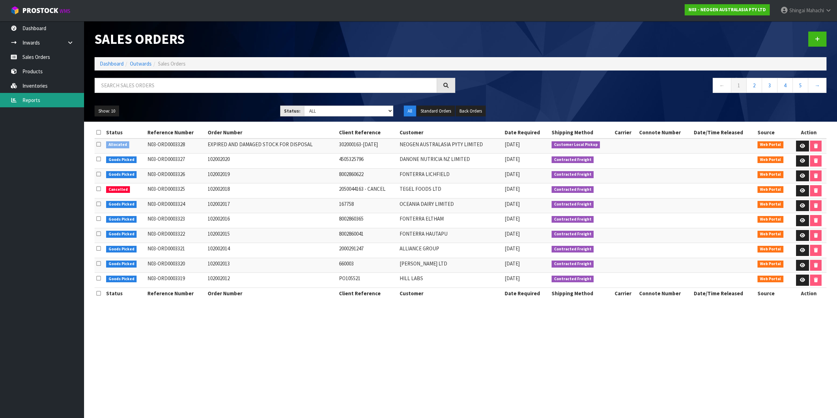
click at [32, 97] on link "Reports" at bounding box center [42, 100] width 84 height 14
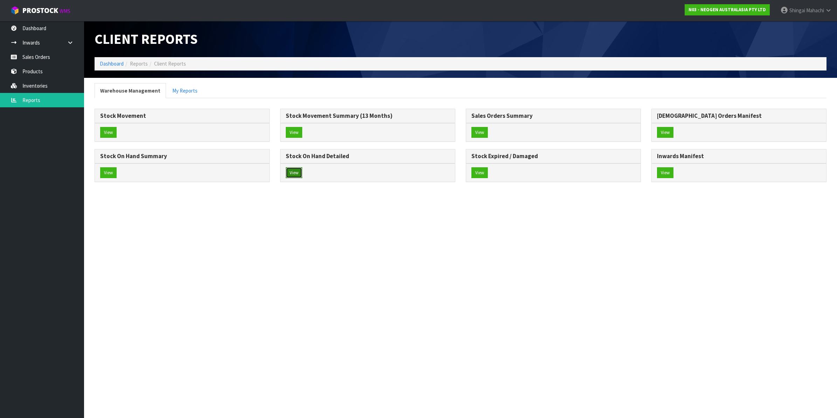
click at [290, 173] on button "View" at bounding box center [294, 172] width 16 height 11
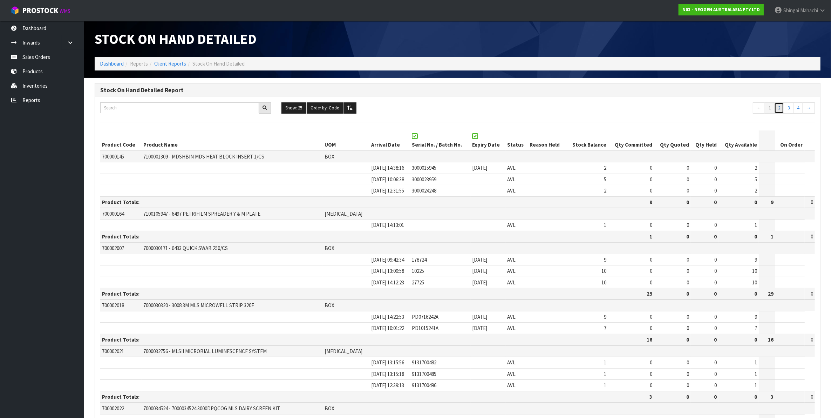
click at [780, 109] on link "2" at bounding box center [779, 107] width 10 height 11
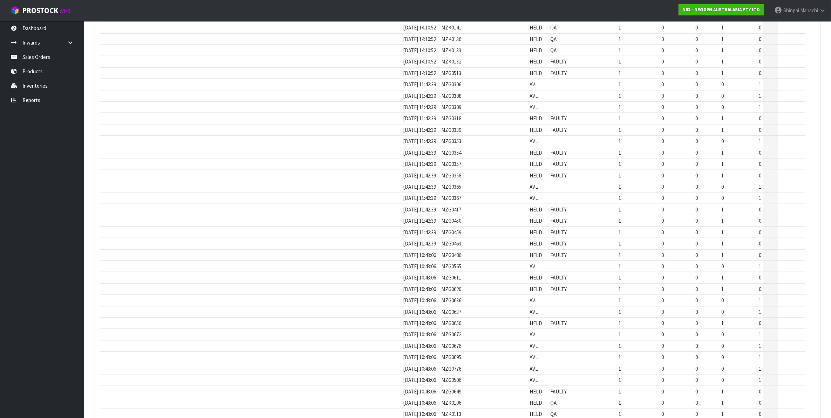
scroll to position [920, 0]
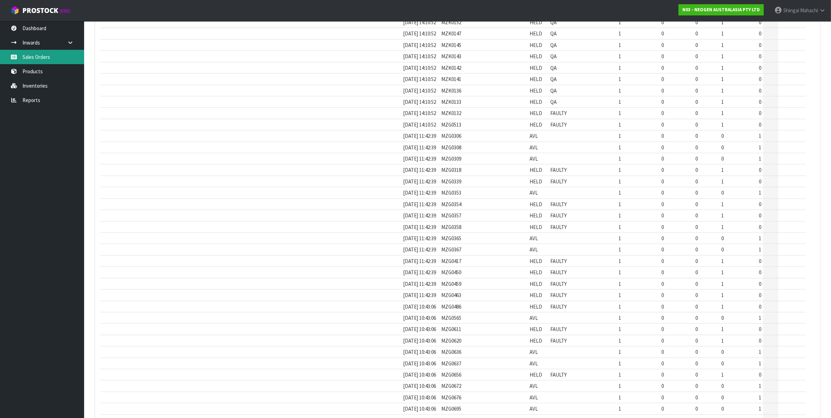
click at [35, 58] on link "Sales Orders" at bounding box center [42, 57] width 84 height 14
